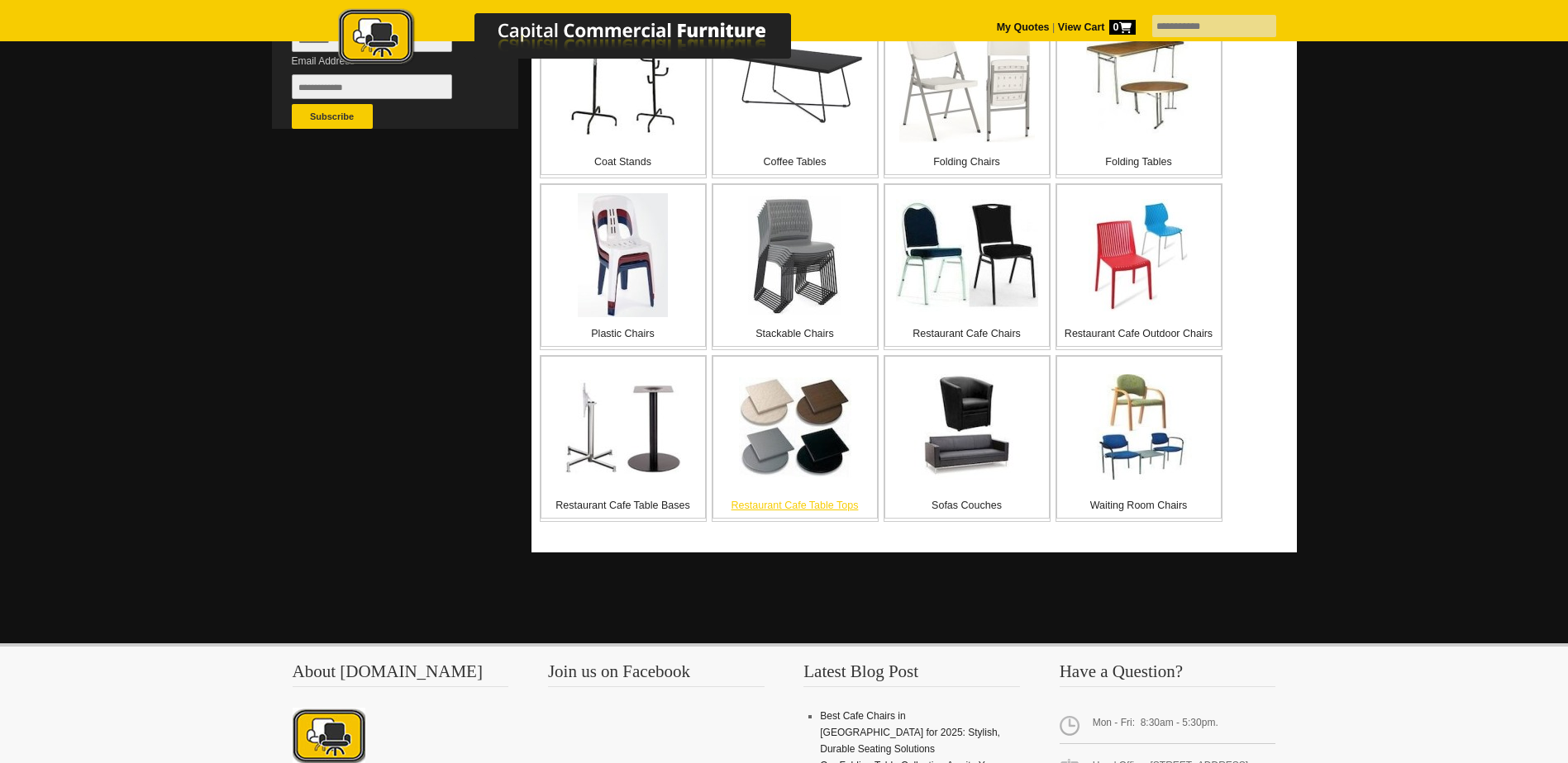
scroll to position [578, 0]
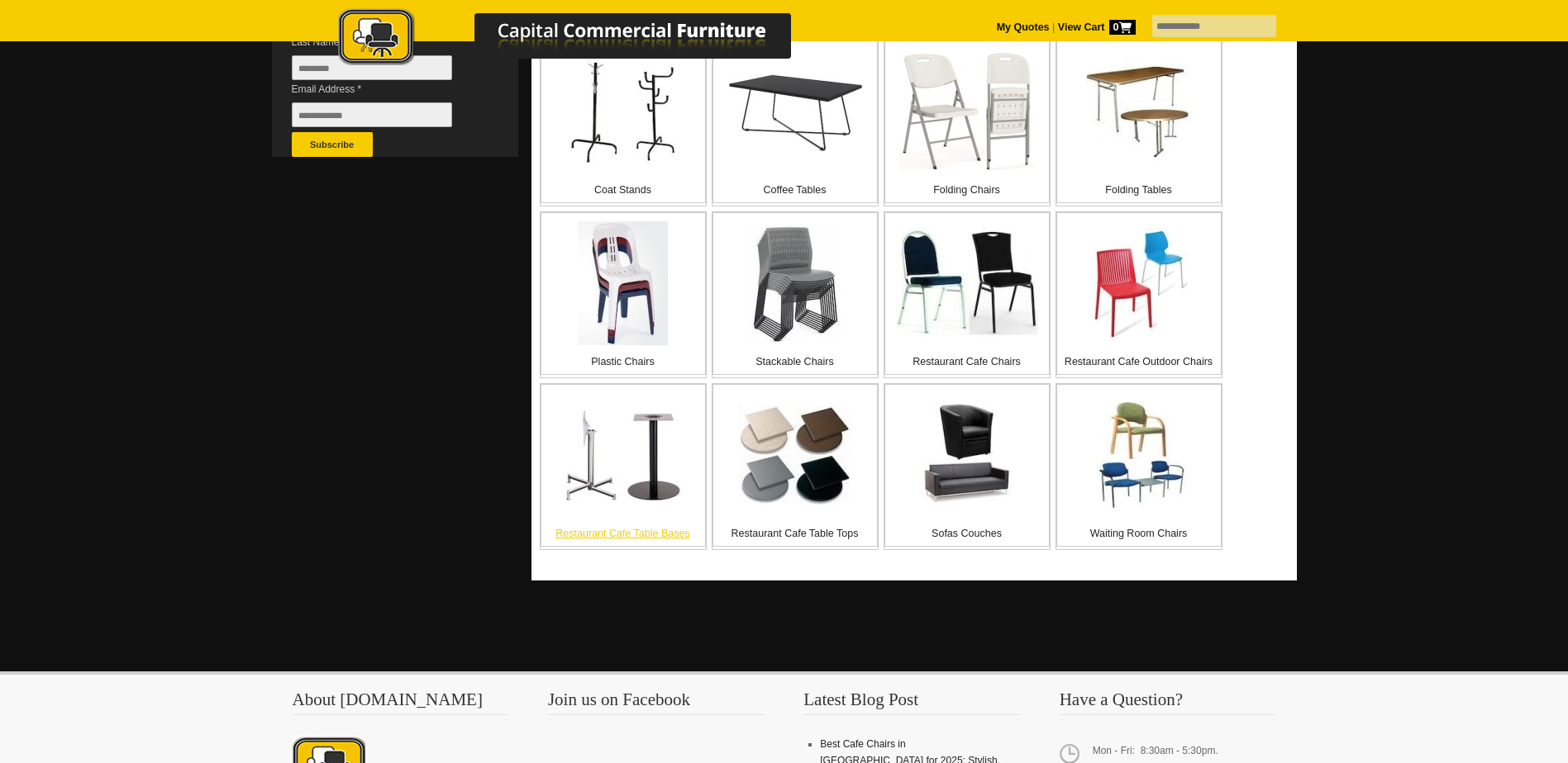
click at [637, 534] on p "Restaurant Cafe Table Bases" at bounding box center [623, 533] width 164 height 17
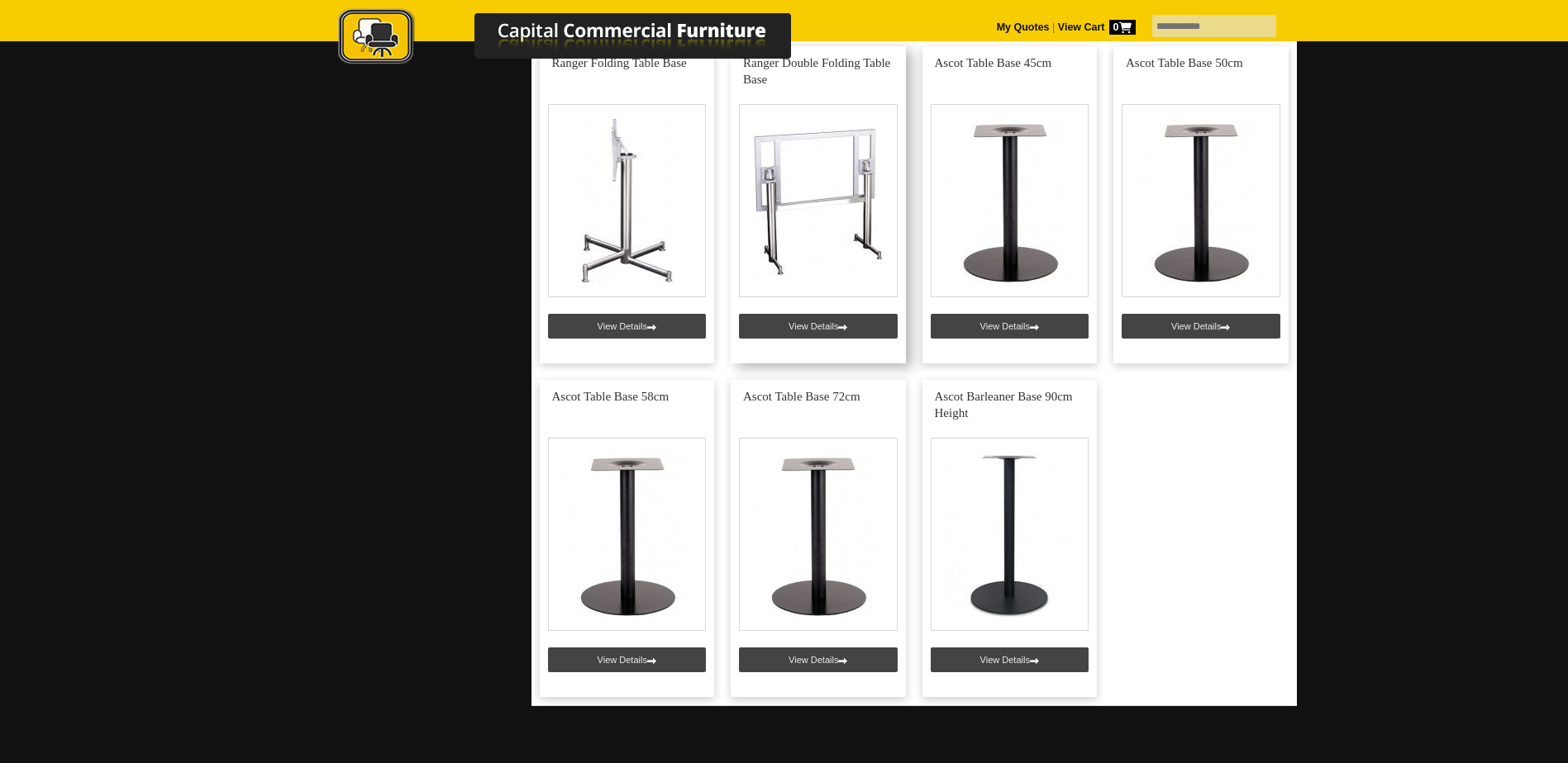
scroll to position [1156, 0]
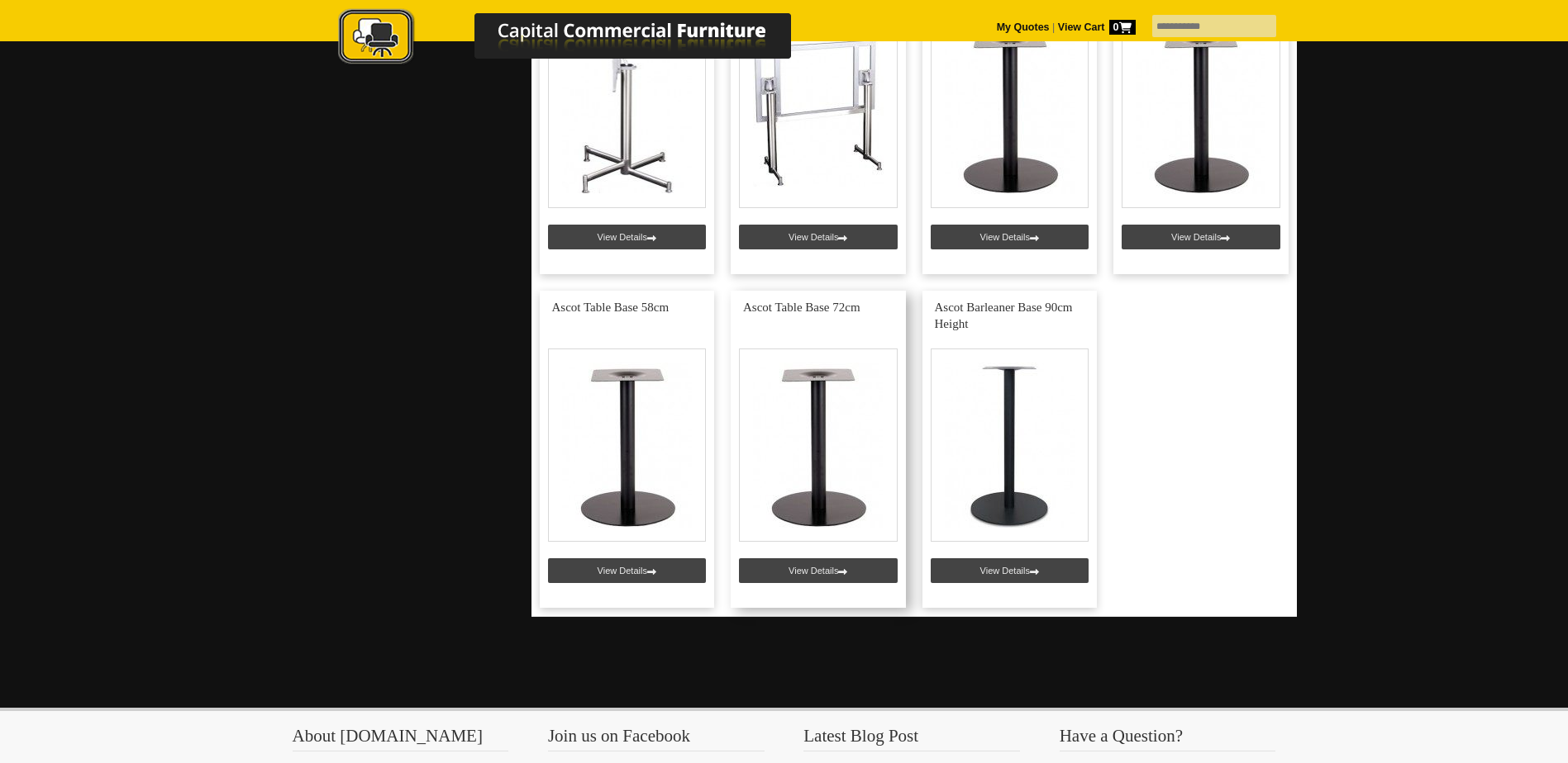
click at [813, 573] on link at bounding box center [818, 449] width 175 height 317
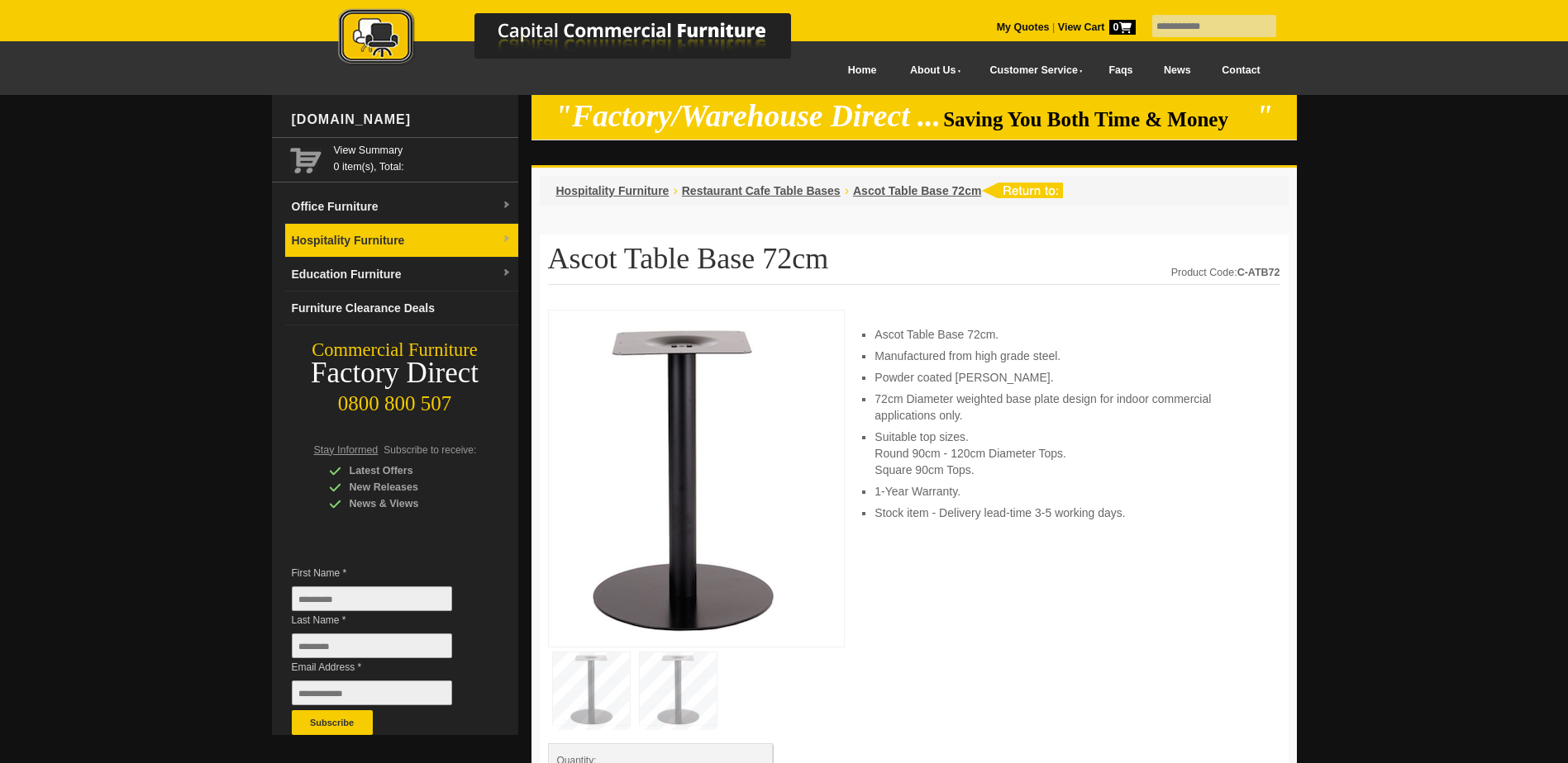
click at [367, 235] on link "Hospitality Furniture" at bounding box center [401, 241] width 233 height 34
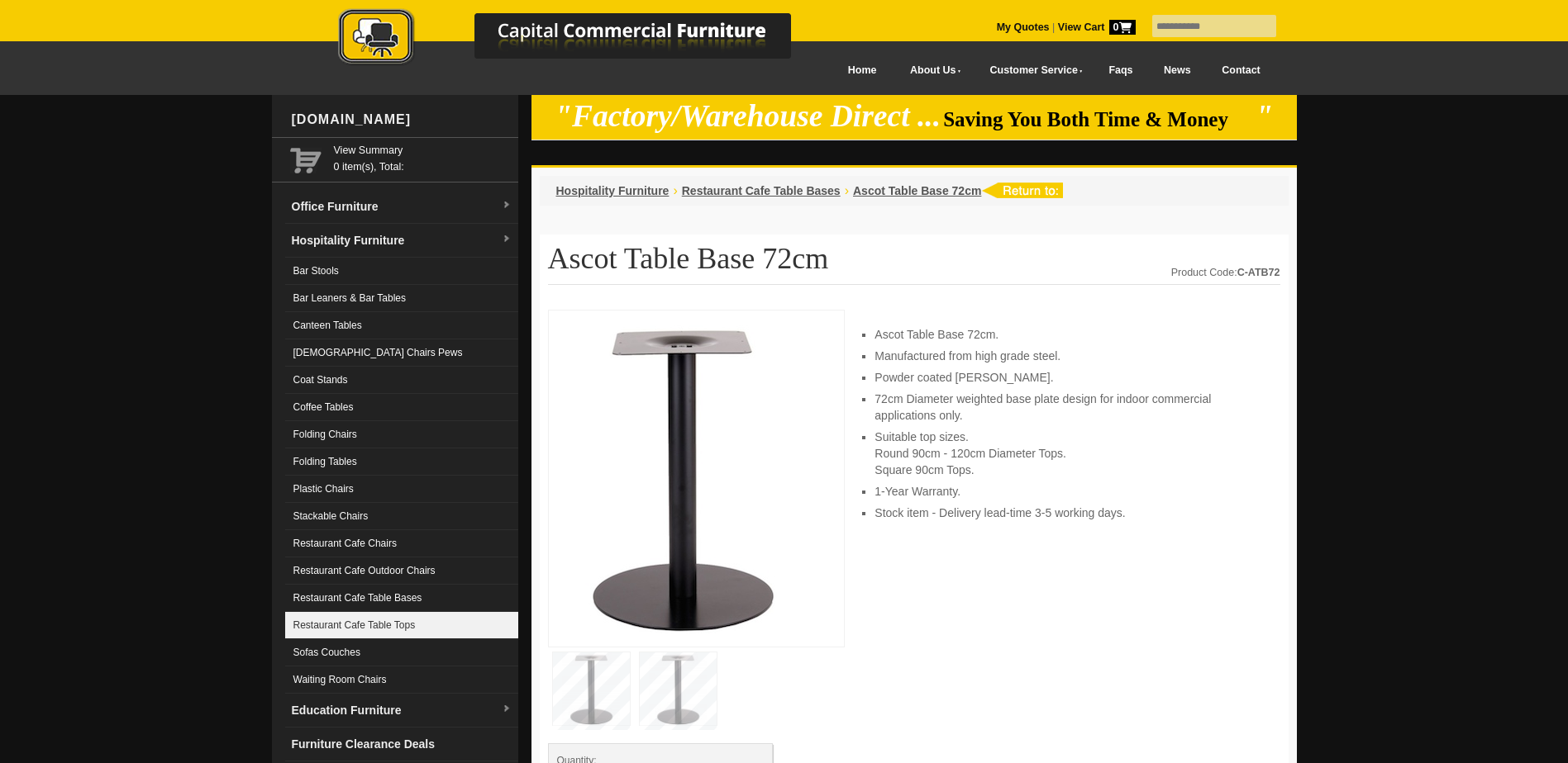
click at [406, 623] on link "Restaurant Cafe Table Tops" at bounding box center [401, 625] width 233 height 27
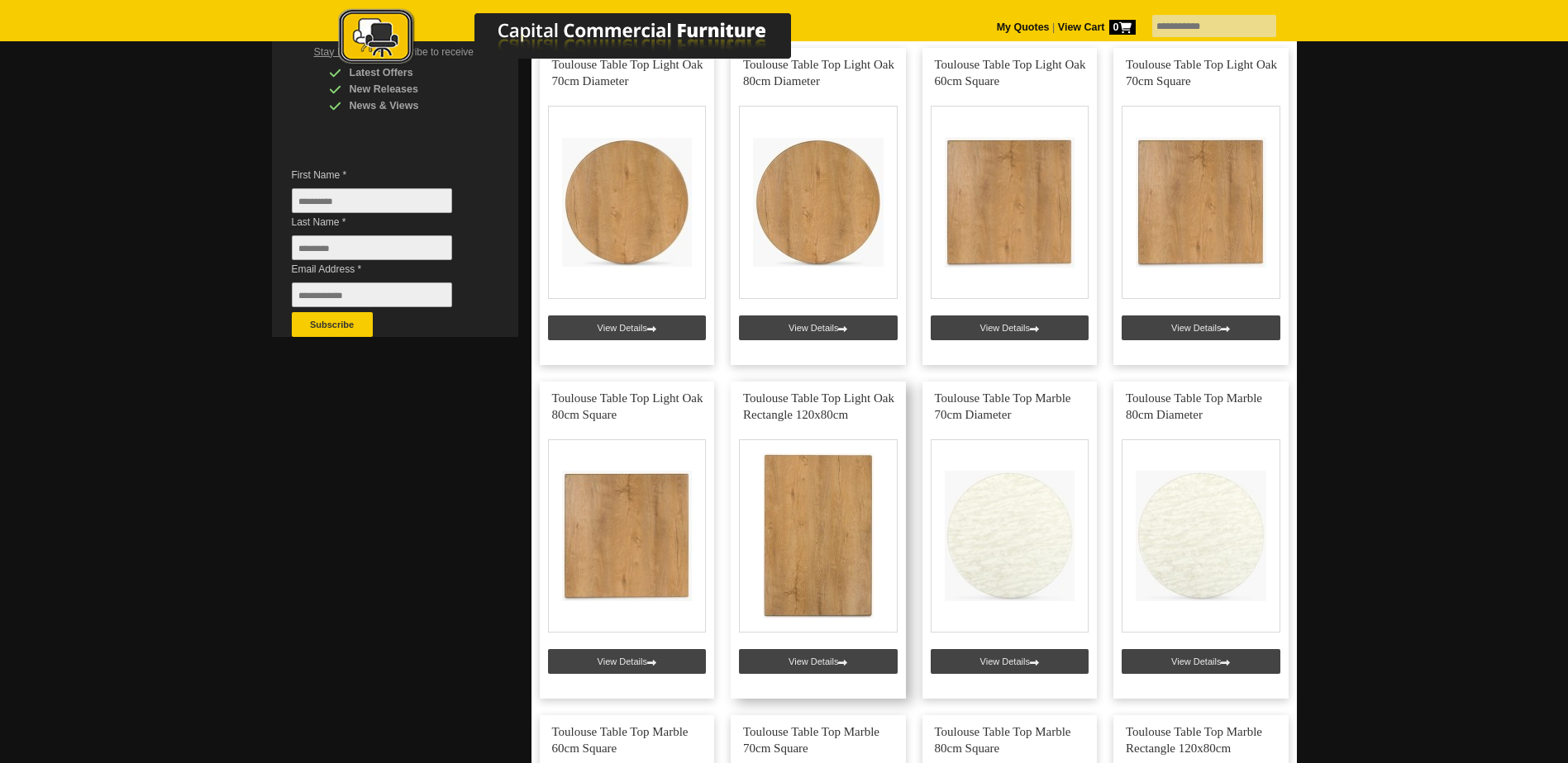
scroll to position [413, 0]
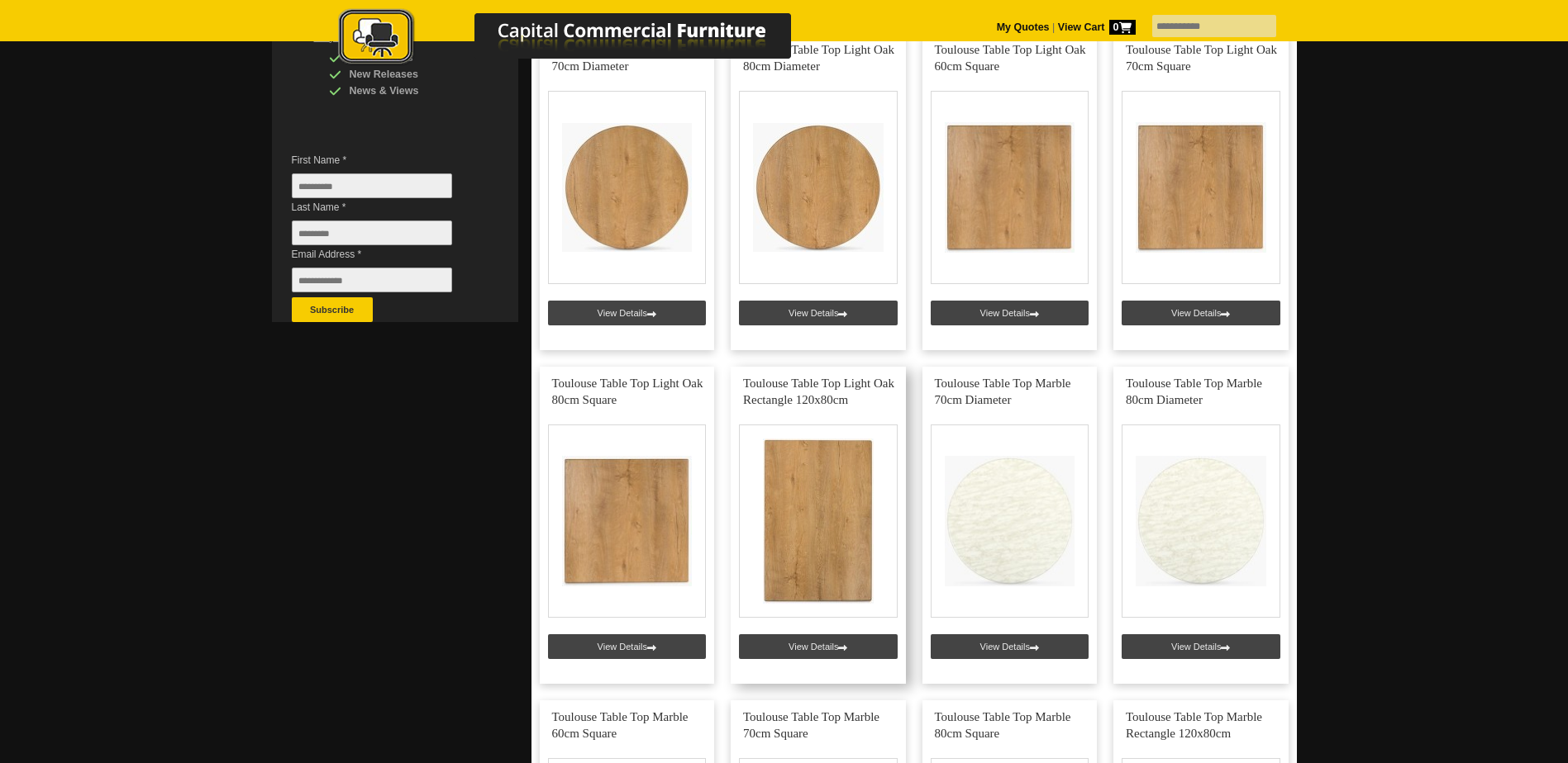
click at [822, 646] on link at bounding box center [818, 526] width 175 height 317
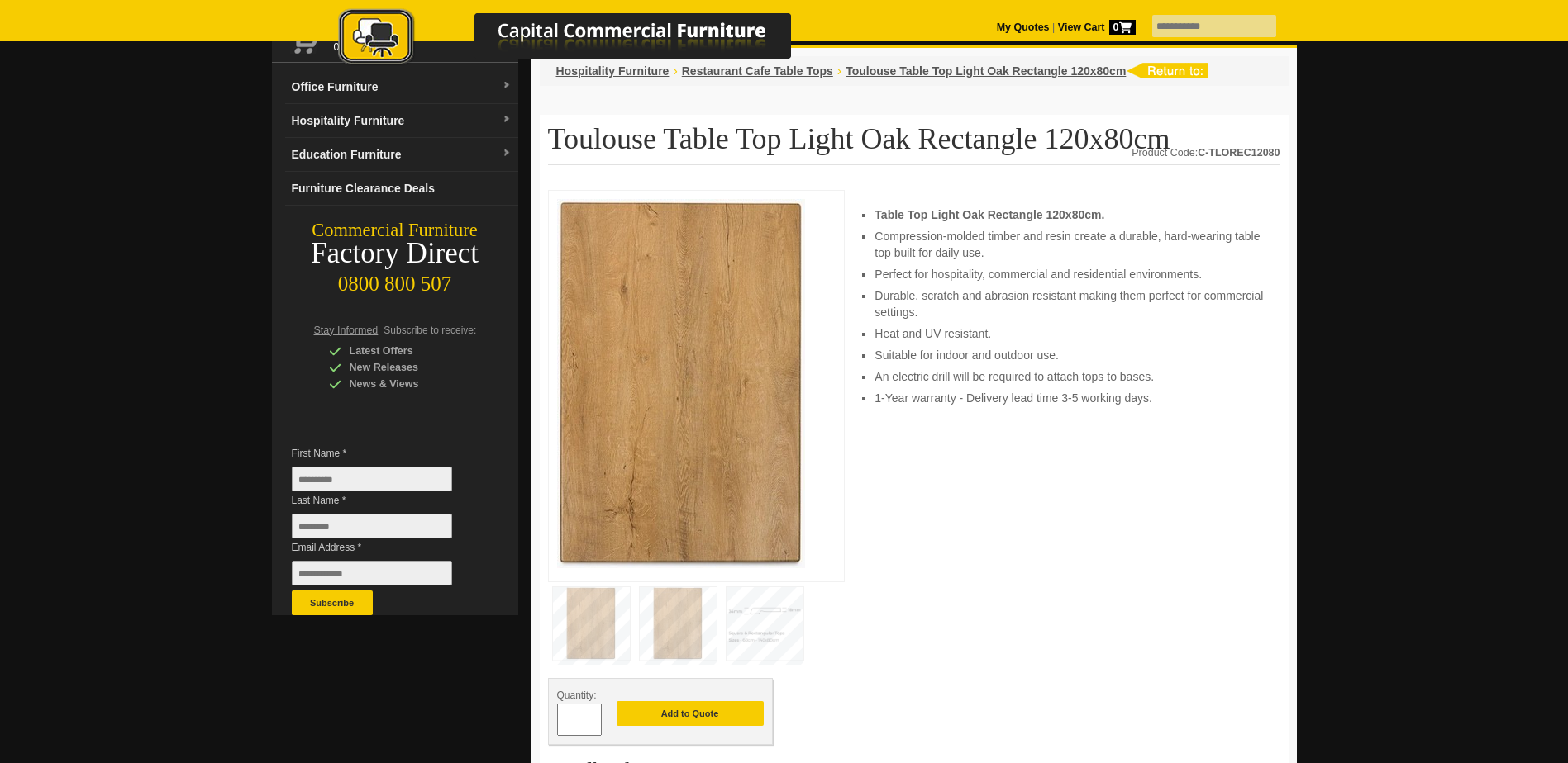
scroll to position [82, 0]
